Goal: Task Accomplishment & Management: Manage account settings

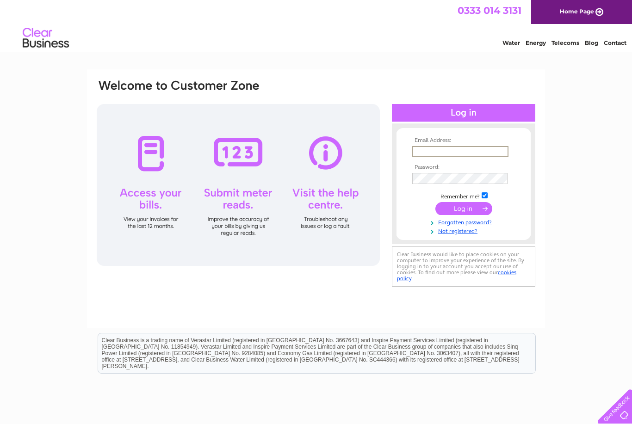
type input "[EMAIL_ADDRESS][DOMAIN_NAME]"
click at [463, 209] on input "submit" at bounding box center [463, 208] width 57 height 13
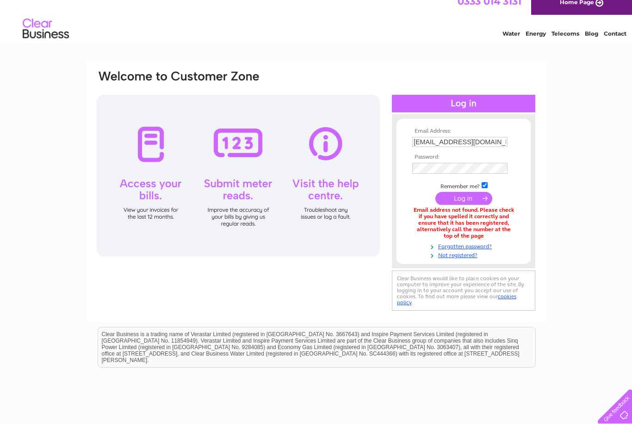
scroll to position [11, 0]
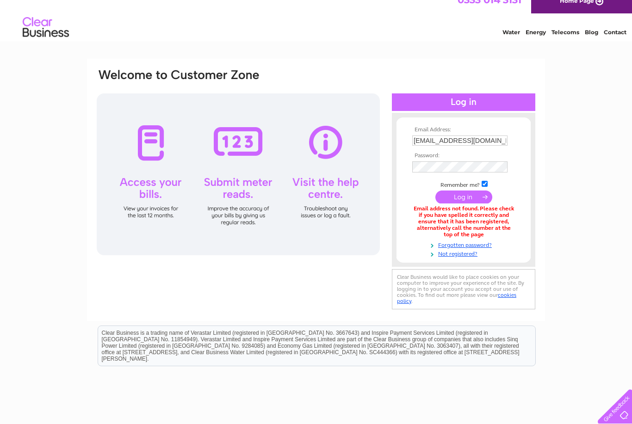
click at [152, 153] on div at bounding box center [238, 174] width 283 height 162
click at [155, 145] on div at bounding box center [238, 174] width 283 height 162
click at [478, 196] on input "submit" at bounding box center [463, 197] width 57 height 13
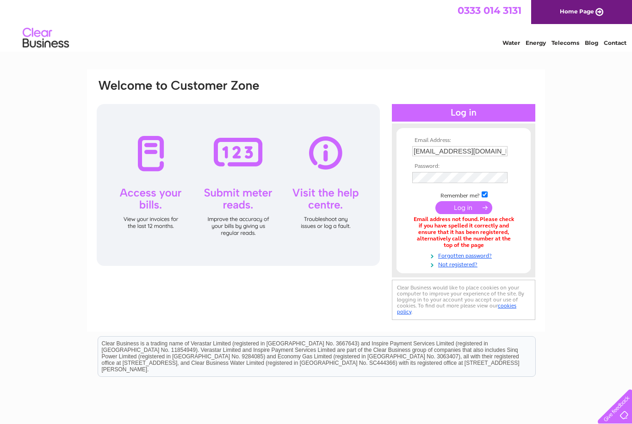
click at [150, 211] on div at bounding box center [238, 185] width 283 height 162
click at [149, 162] on div at bounding box center [238, 185] width 283 height 162
click at [568, 40] on link "Telecoms" at bounding box center [565, 42] width 28 height 7
